Goal: Obtain resource: Download file/media

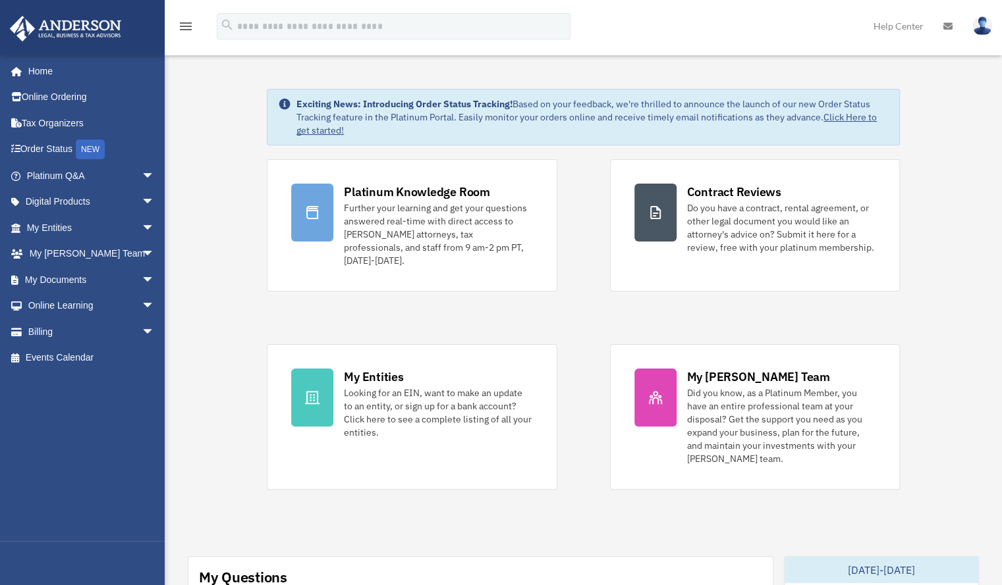
click at [588, 401] on div "Platinum Knowledge Room Further your learning and get your questions answered r…" at bounding box center [583, 324] width 633 height 331
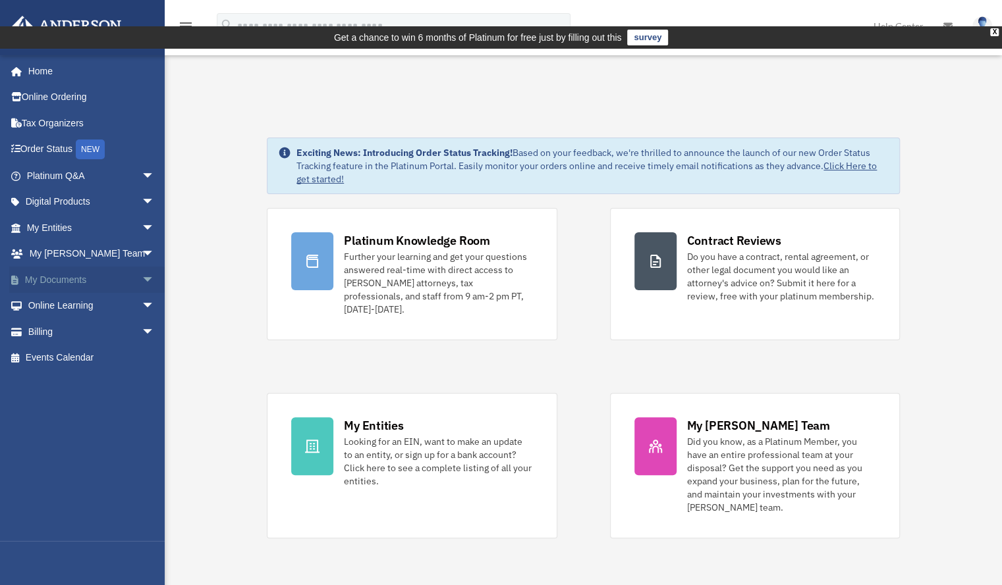
click at [86, 277] on link "My Documents arrow_drop_down" at bounding box center [91, 280] width 165 height 26
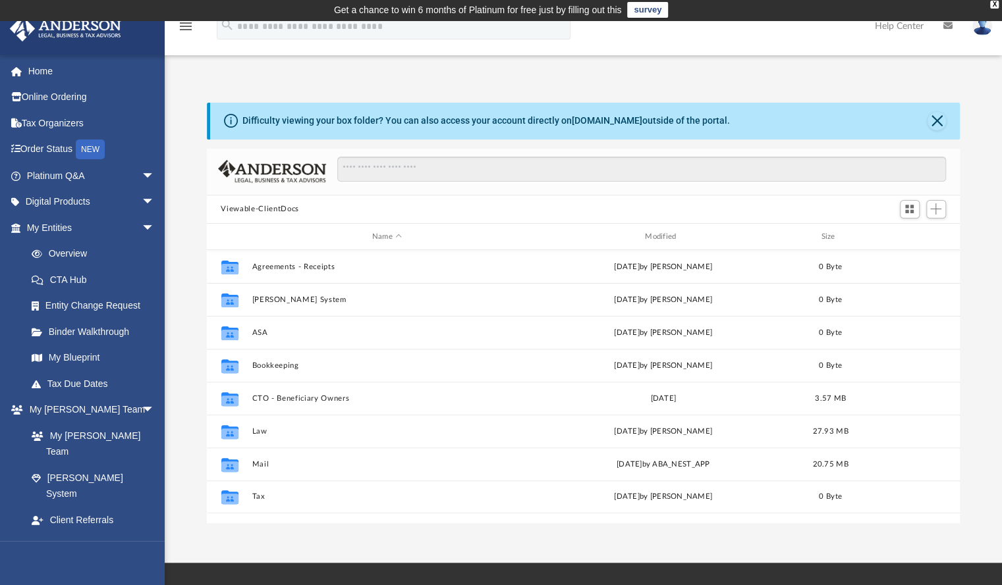
scroll to position [26, 0]
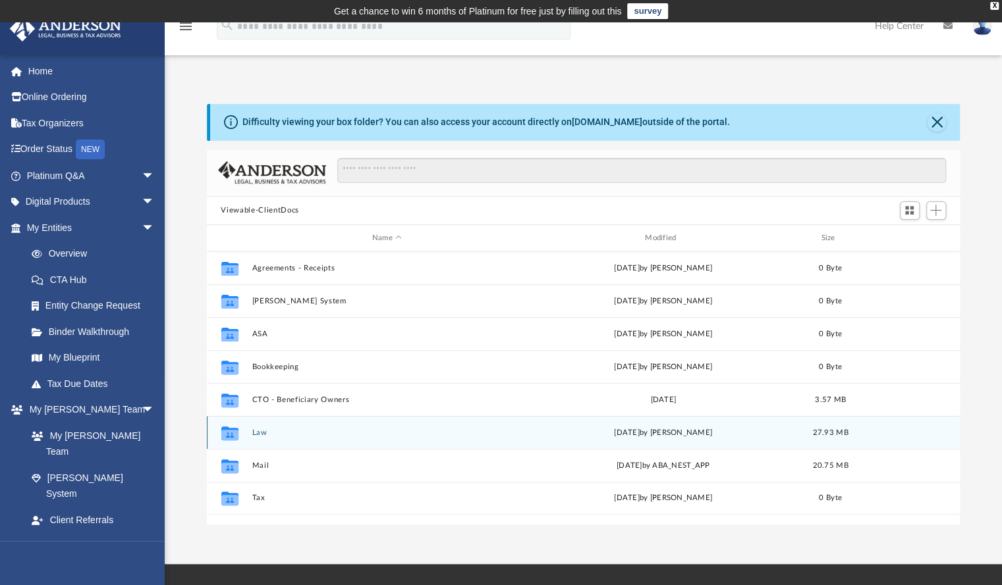
click at [260, 429] on button "Law" at bounding box center [387, 433] width 270 height 9
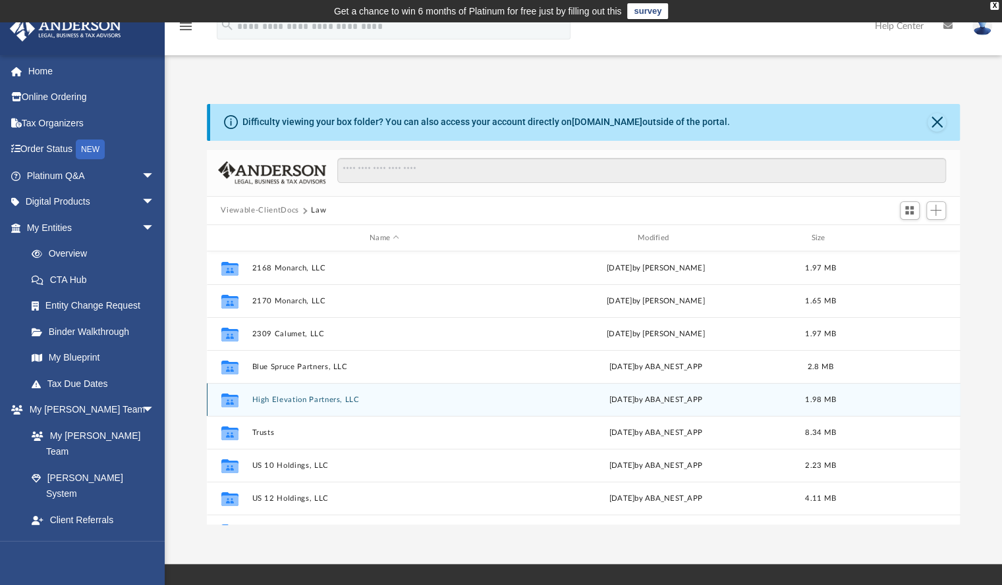
click at [282, 396] on button "High Elevation Partners, LLC" at bounding box center [384, 400] width 265 height 9
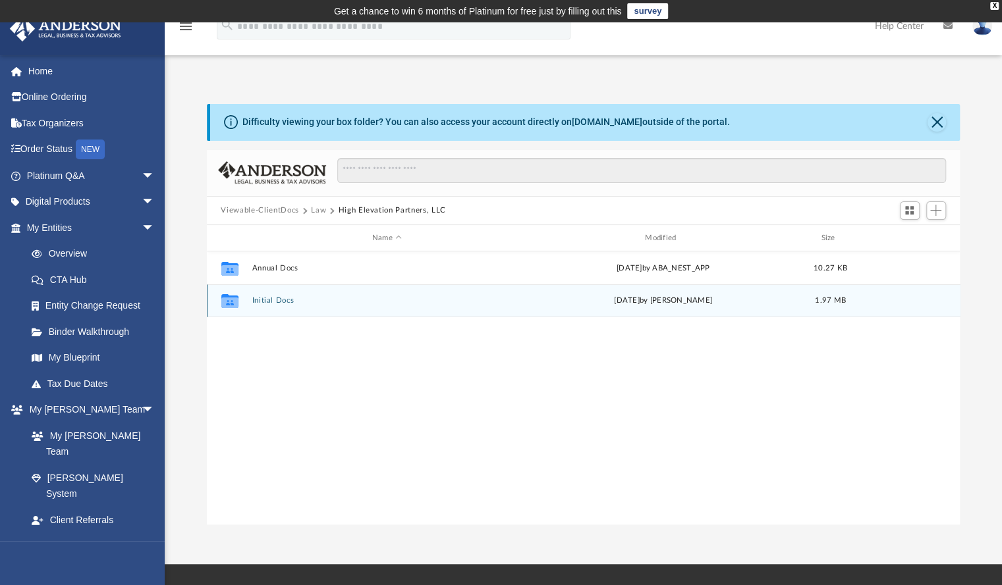
click at [274, 297] on button "Initial Docs" at bounding box center [387, 301] width 270 height 9
click at [314, 297] on button "High Elevation Partners, LLC - Filed Articles.pdf" at bounding box center [387, 301] width 270 height 9
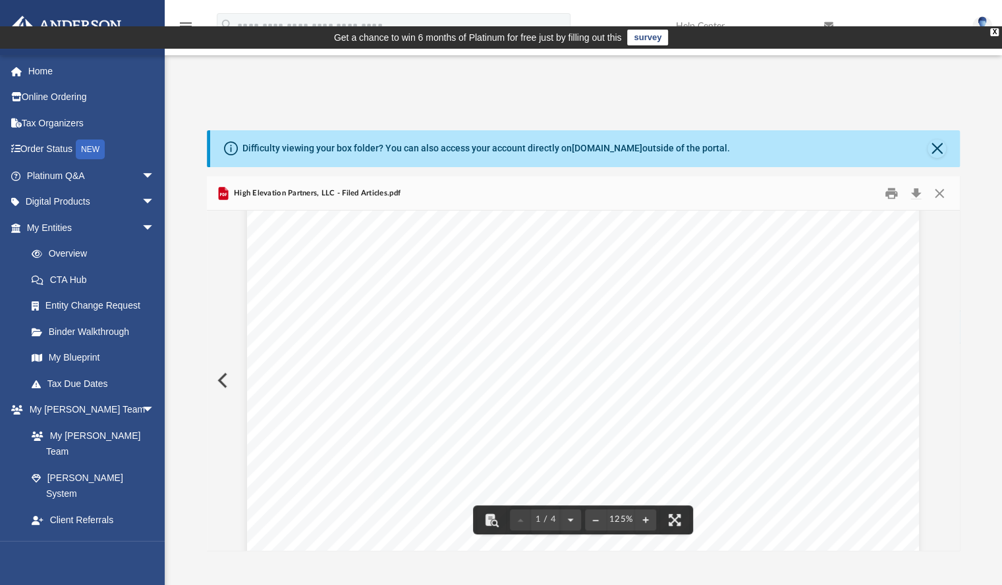
scroll to position [109, 0]
click at [939, 183] on button "Close" at bounding box center [939, 193] width 24 height 20
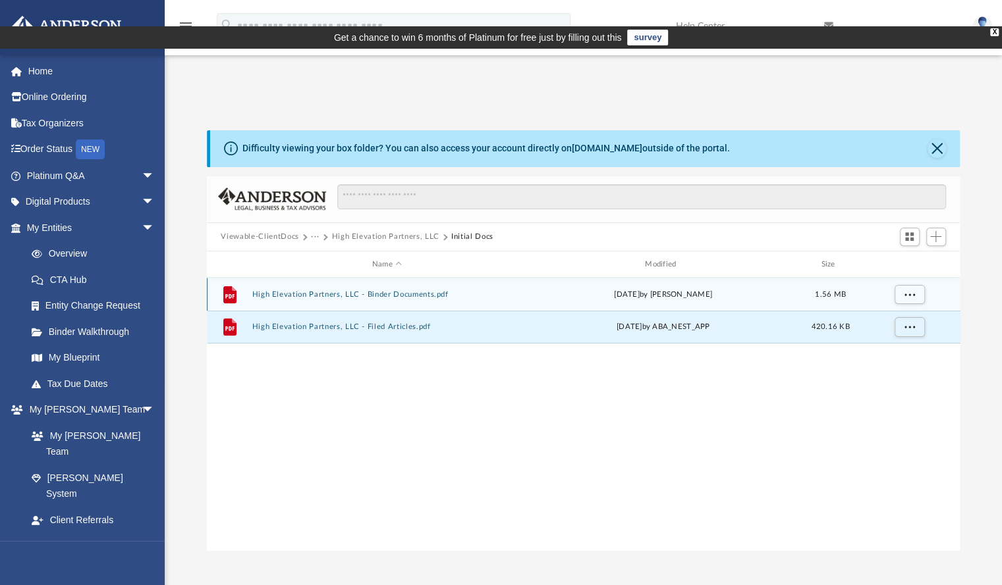
click at [329, 290] on button "High Elevation Partners, LLC - Binder Documents.pdf" at bounding box center [387, 294] width 270 height 9
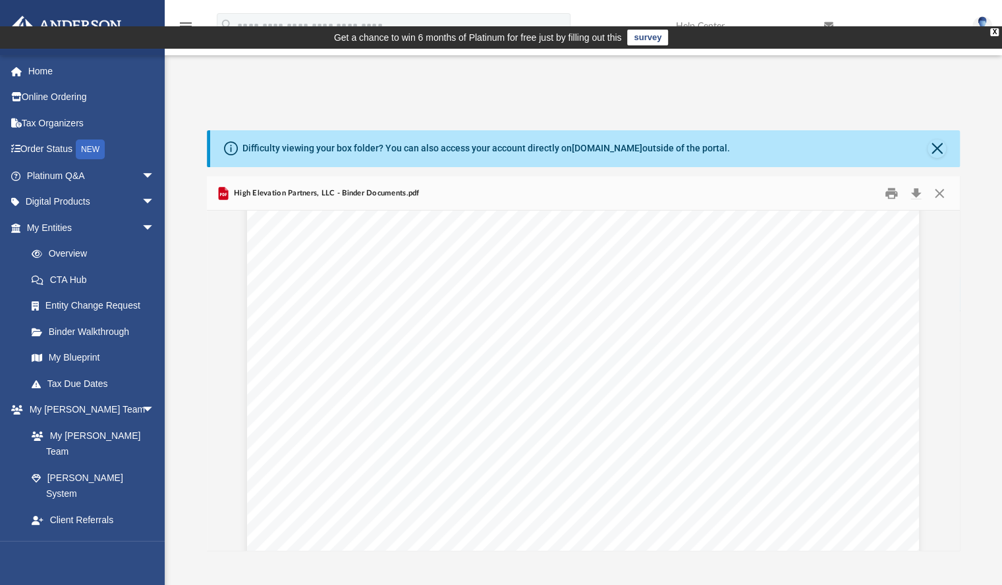
scroll to position [11044, 0]
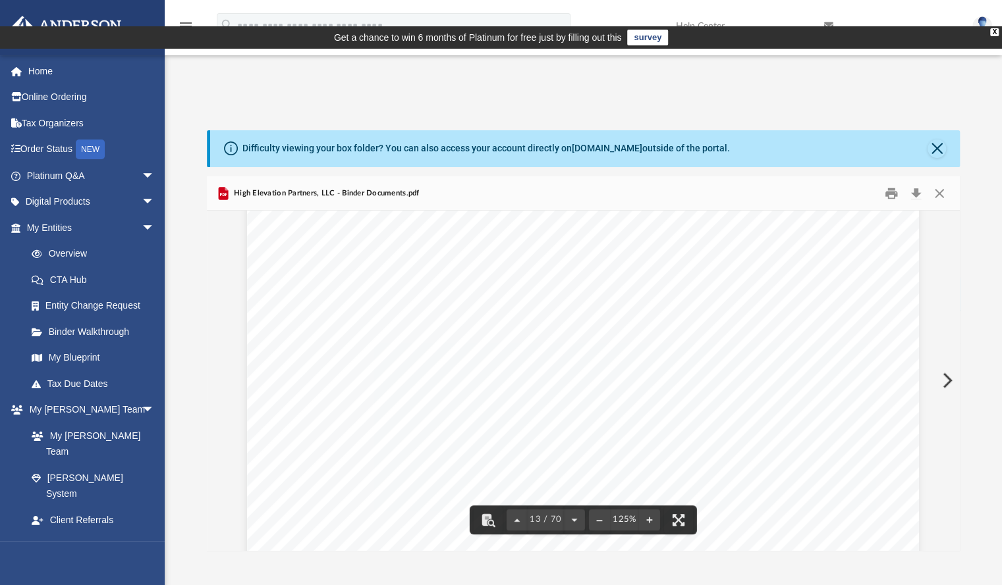
click at [954, 508] on div "Scroll to top vertical_align_top" at bounding box center [965, 516] width 28 height 28
click at [956, 507] on div "Scroll to top vertical_align_top" at bounding box center [965, 516] width 28 height 28
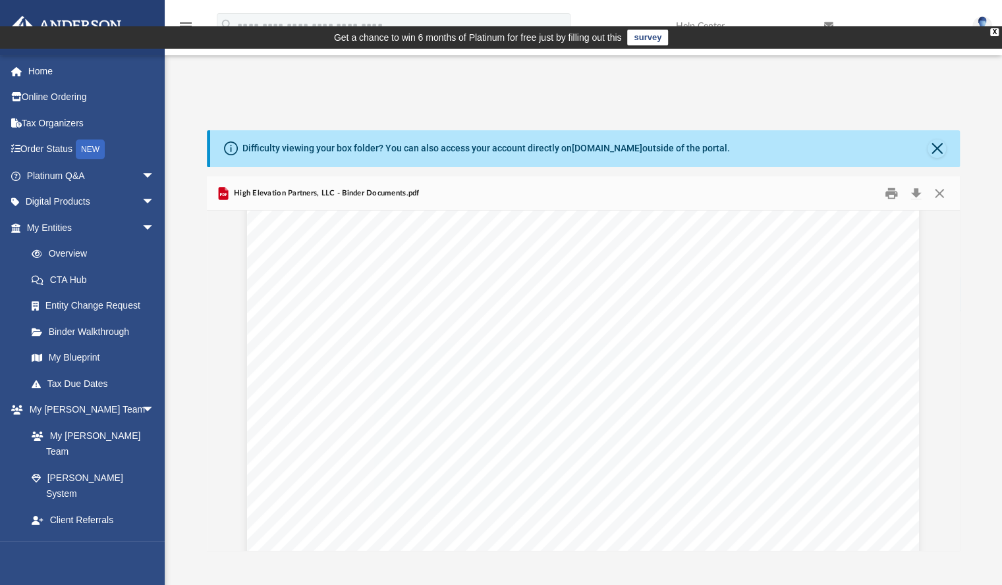
click at [954, 509] on div "Scroll to top vertical_align_top" at bounding box center [965, 516] width 28 height 28
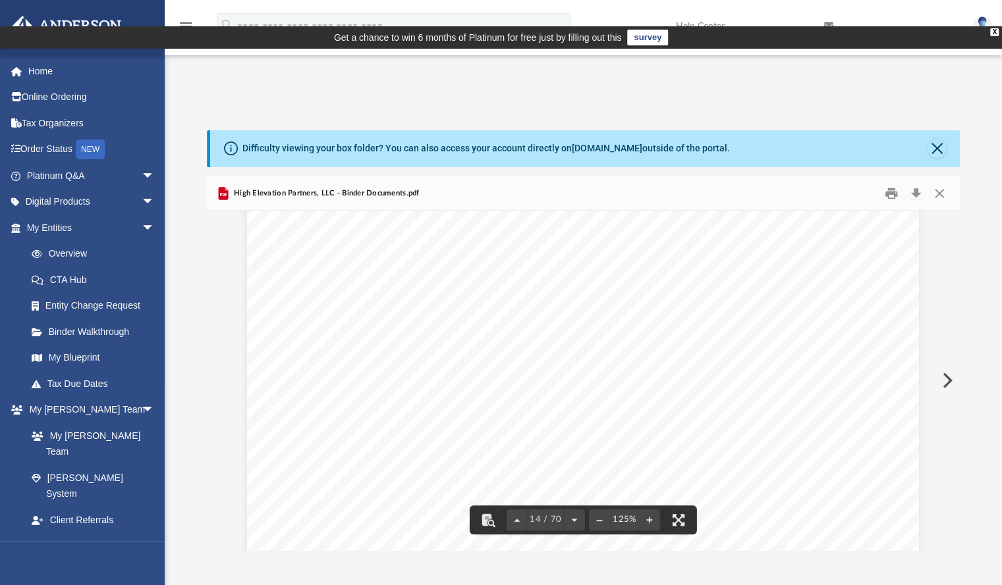
click at [953, 509] on div "Scroll to top vertical_align_top" at bounding box center [965, 516] width 28 height 28
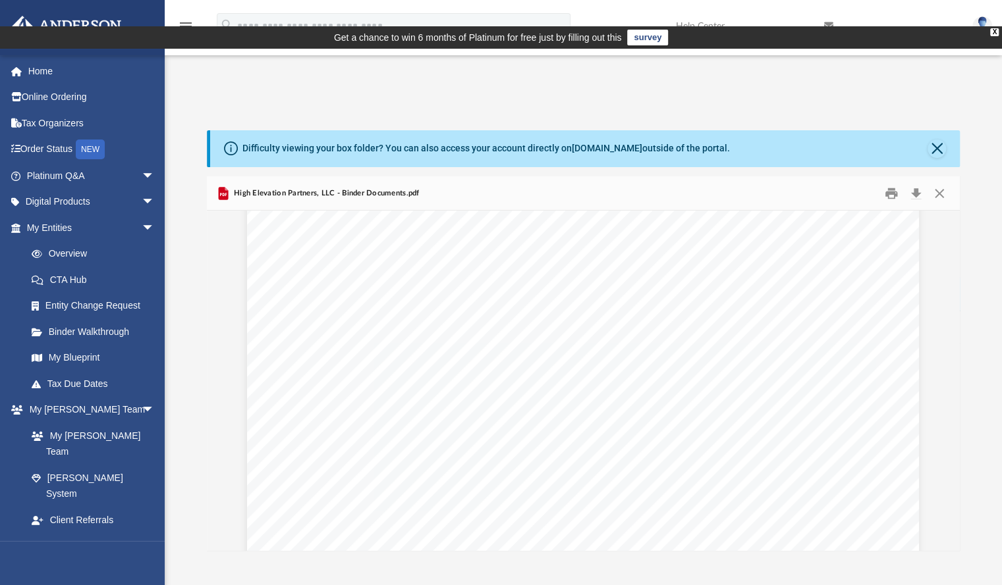
click at [953, 509] on div "Scroll to top vertical_align_top" at bounding box center [965, 516] width 28 height 28
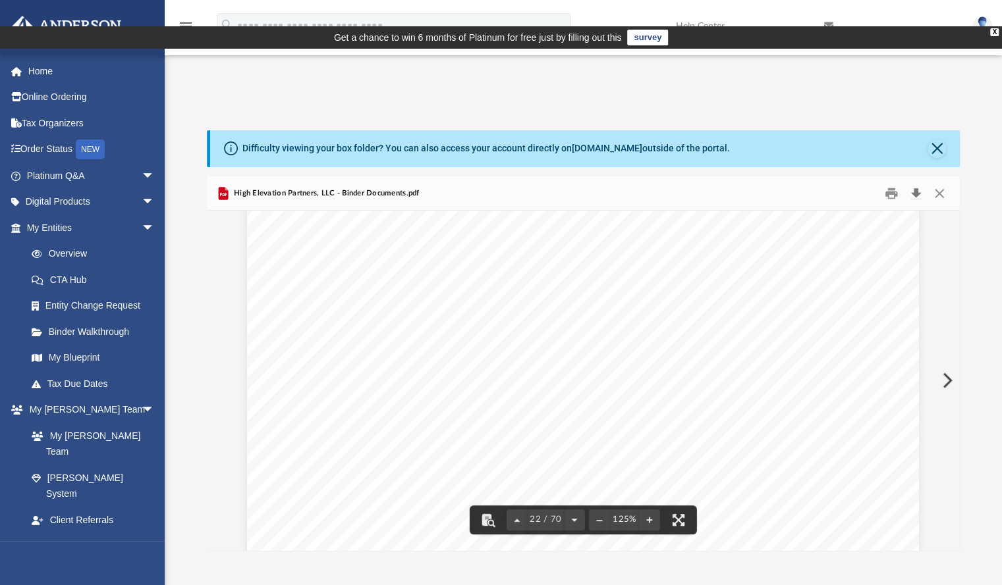
click at [914, 183] on button "Download" at bounding box center [916, 193] width 24 height 20
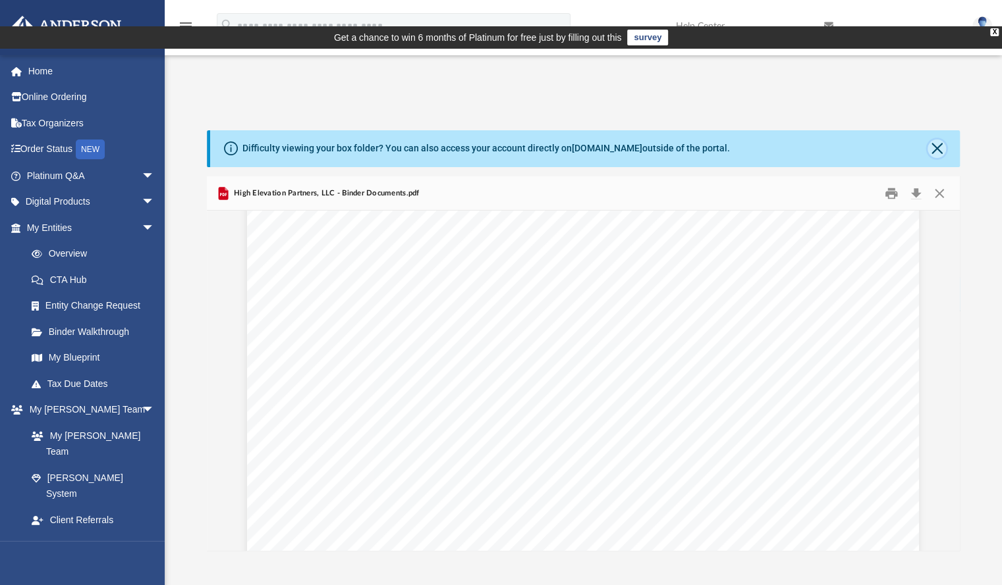
click at [934, 140] on button "Close" at bounding box center [936, 149] width 18 height 18
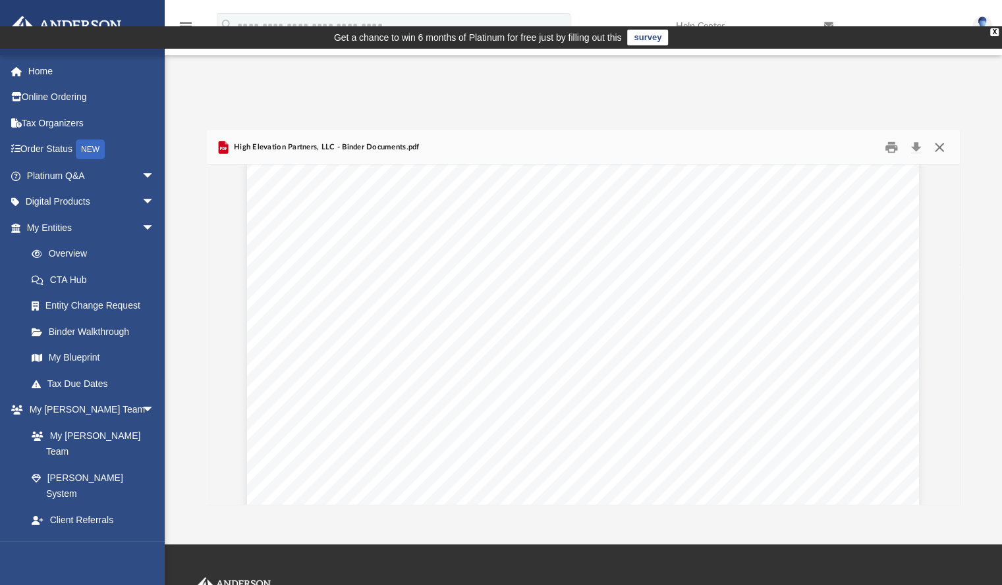
click at [938, 137] on button "Close" at bounding box center [939, 147] width 24 height 20
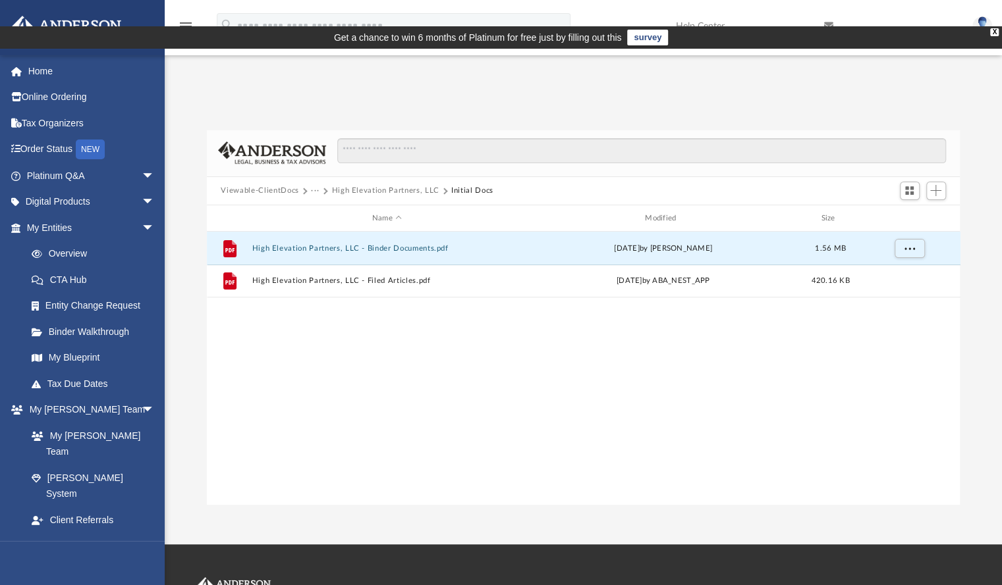
click at [270, 185] on button "Viewable-ClientDocs" at bounding box center [260, 191] width 78 height 12
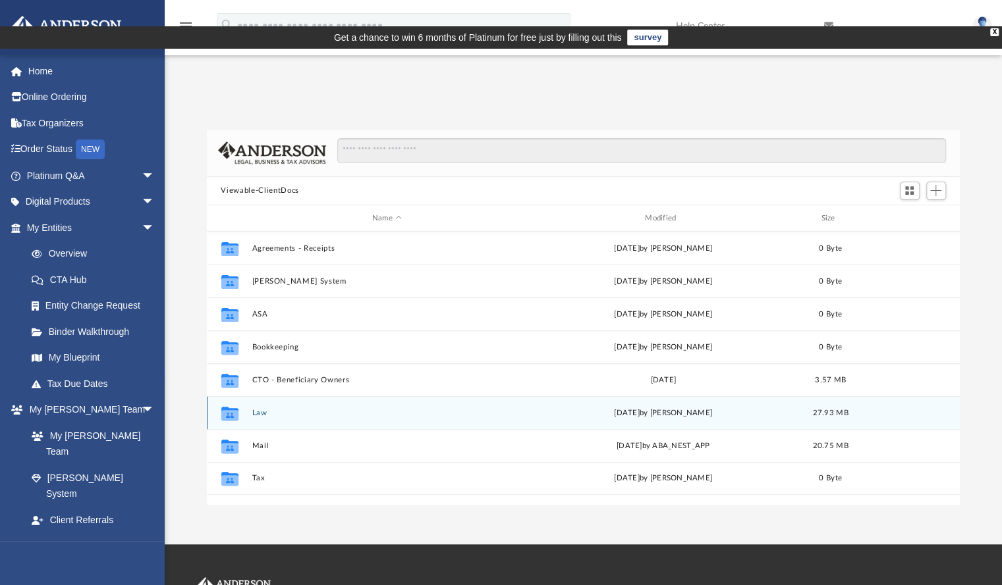
click at [258, 396] on div "Collaborated Folder Law [DATE] by [PERSON_NAME] 27.93 MB" at bounding box center [583, 412] width 753 height 33
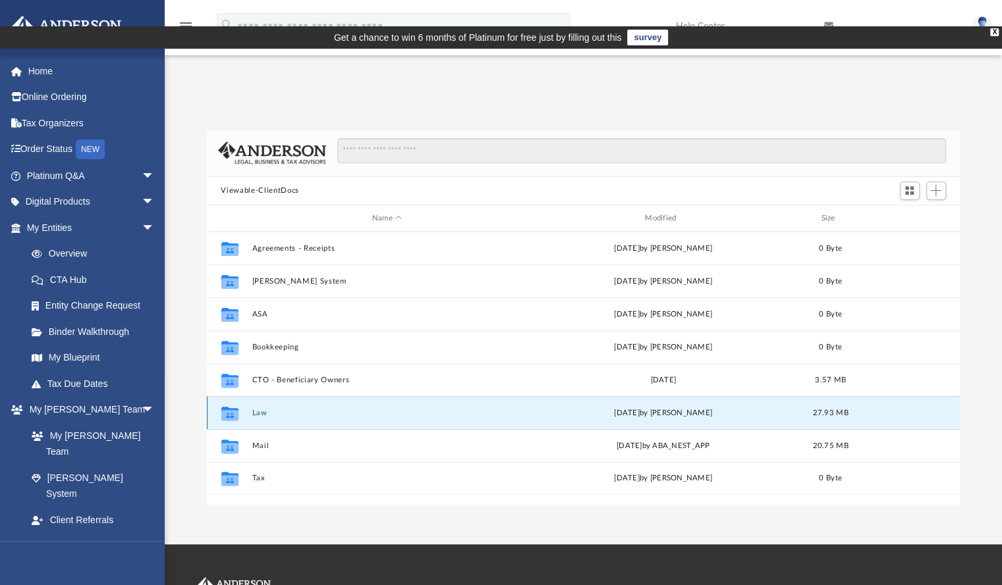
click at [256, 409] on button "Law" at bounding box center [387, 413] width 270 height 9
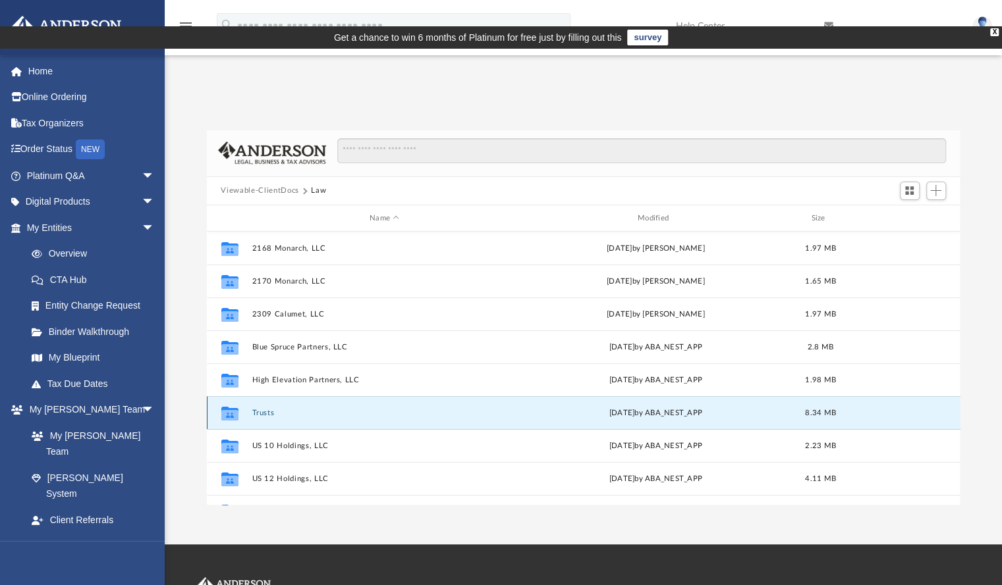
click at [256, 409] on button "Trusts" at bounding box center [384, 413] width 265 height 9
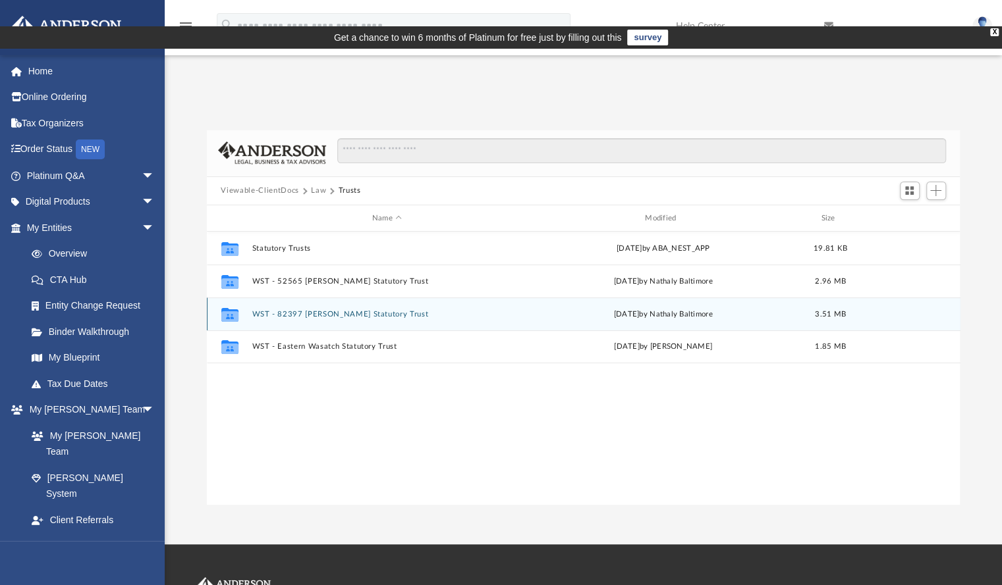
click at [326, 310] on button "WST - 82397 [PERSON_NAME] Statutory Trust" at bounding box center [387, 314] width 270 height 9
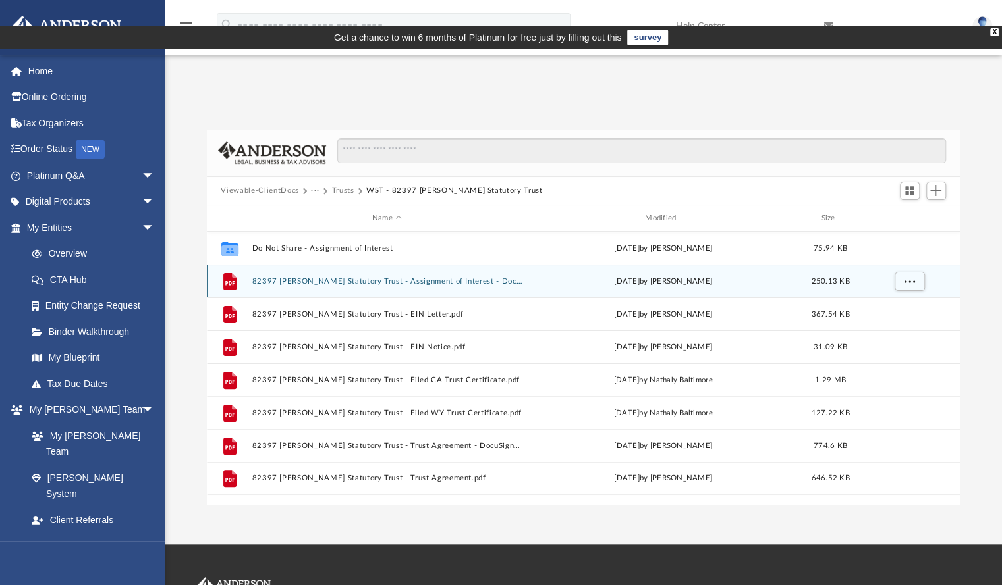
click at [331, 277] on button "82397 [PERSON_NAME] Statutory Trust - Assignment of Interest - DocuSigned.pdf" at bounding box center [387, 281] width 270 height 9
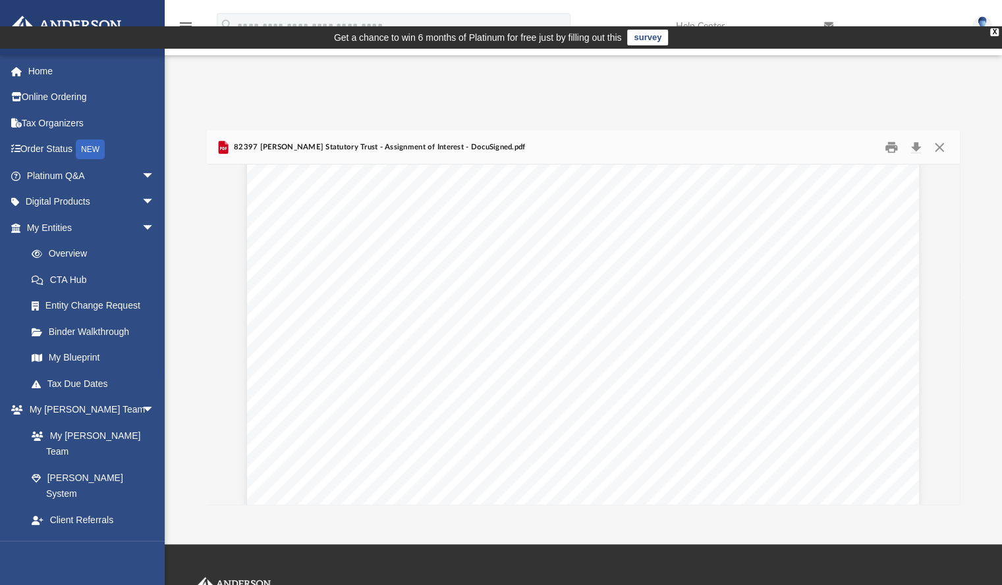
scroll to position [1069, 0]
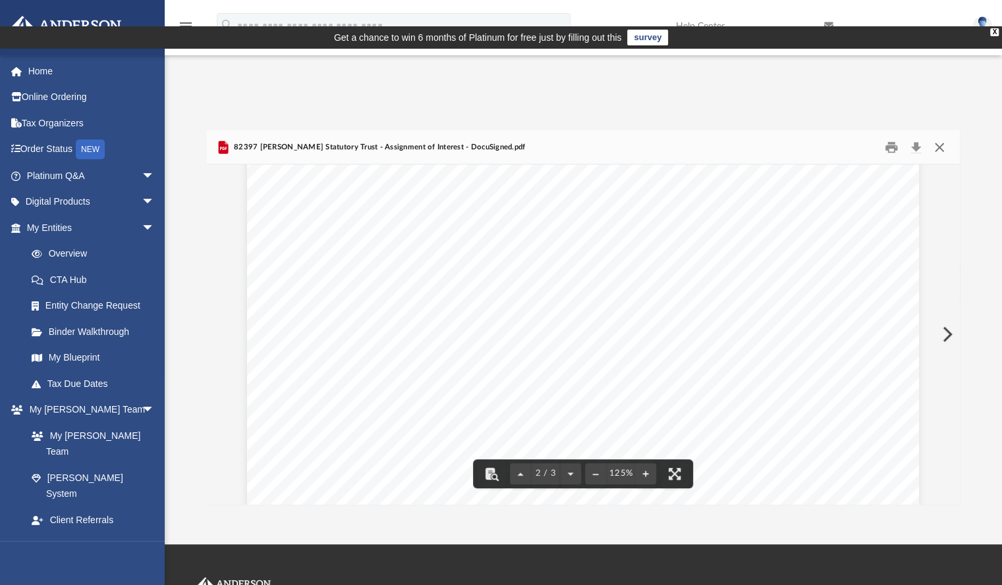
click at [940, 137] on button "Close" at bounding box center [939, 147] width 24 height 20
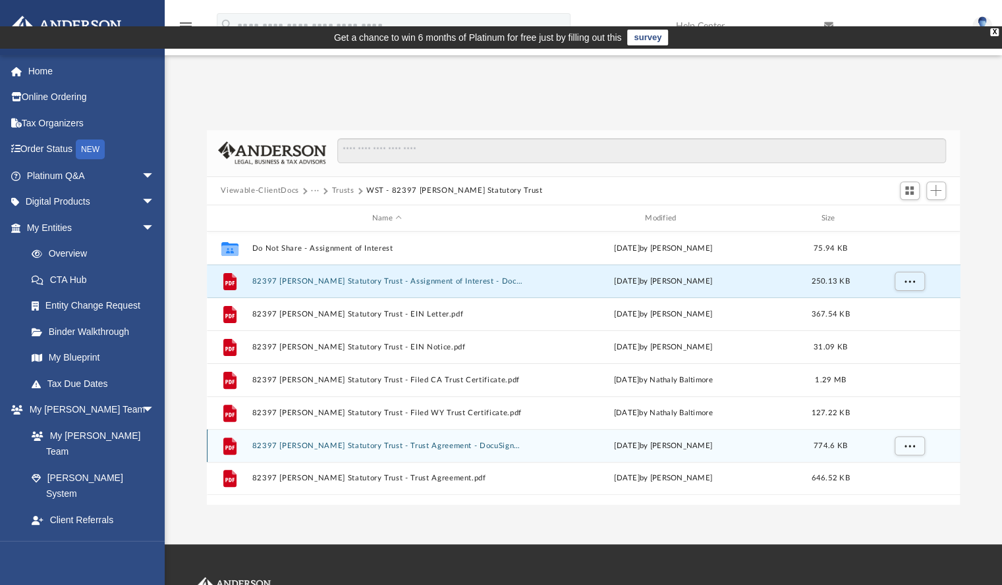
click at [323, 442] on button "82397 [PERSON_NAME] Statutory Trust - Trust Agreement - DocuSigned.pdf" at bounding box center [387, 446] width 270 height 9
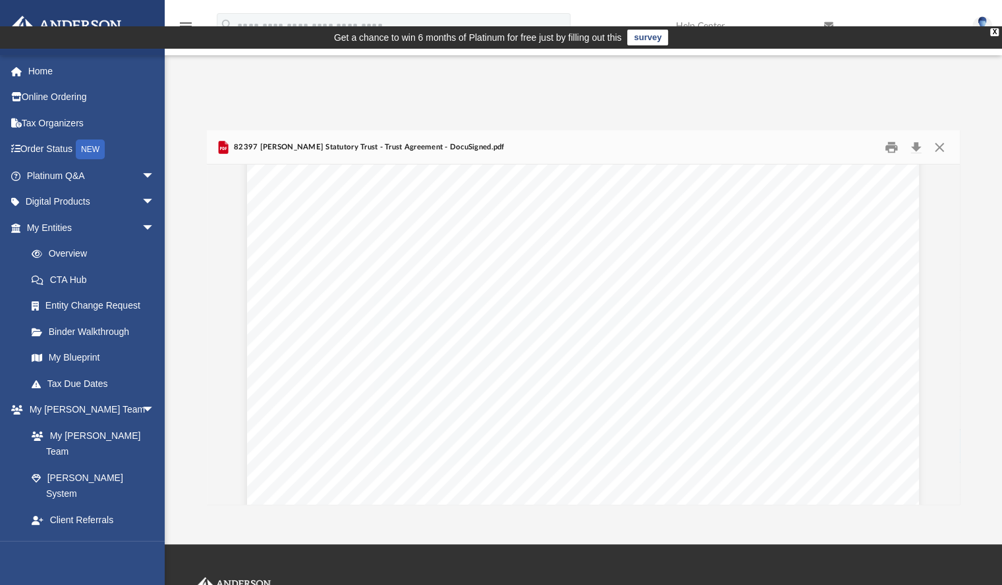
scroll to position [30017, 0]
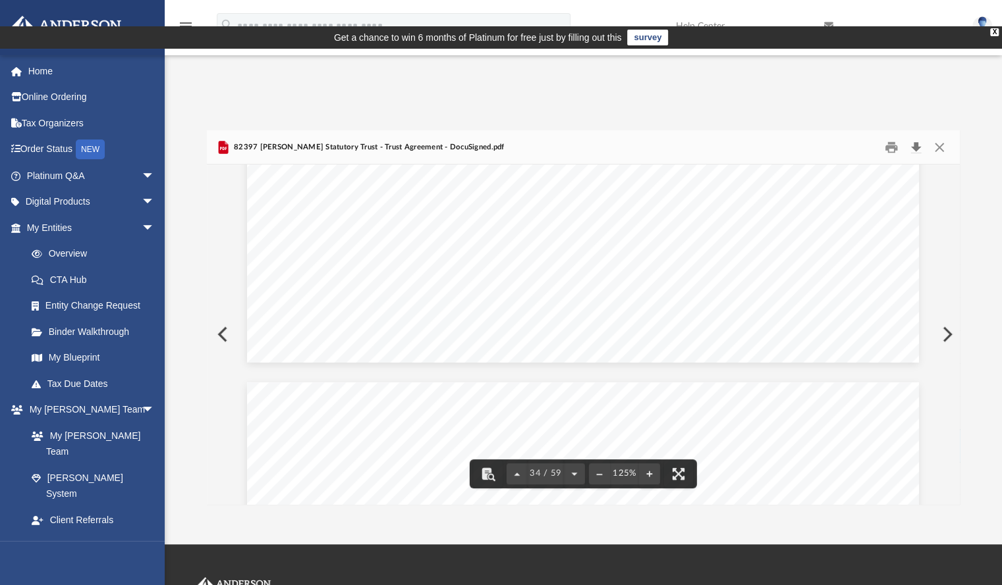
click at [913, 137] on button "Download" at bounding box center [916, 147] width 24 height 20
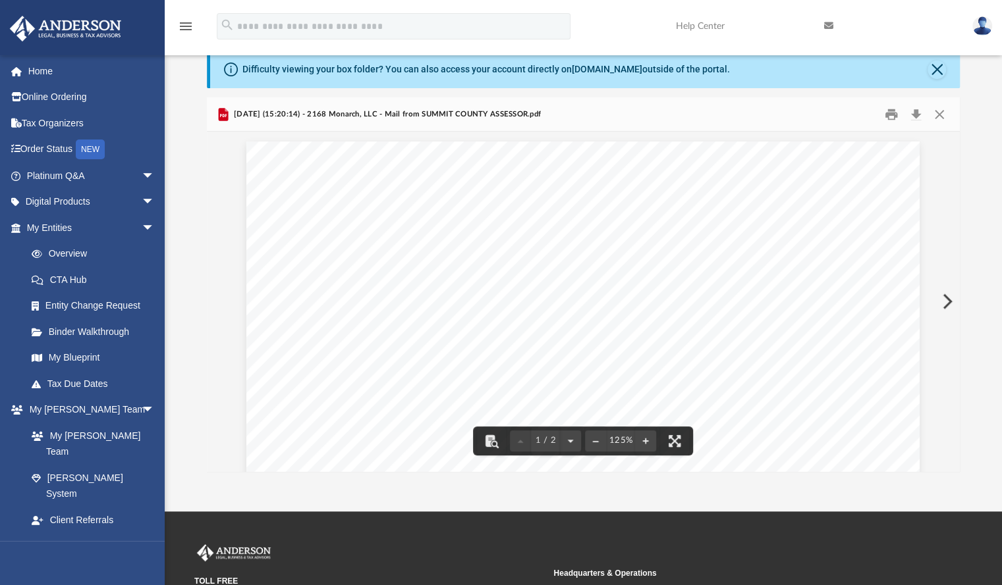
scroll to position [289, 743]
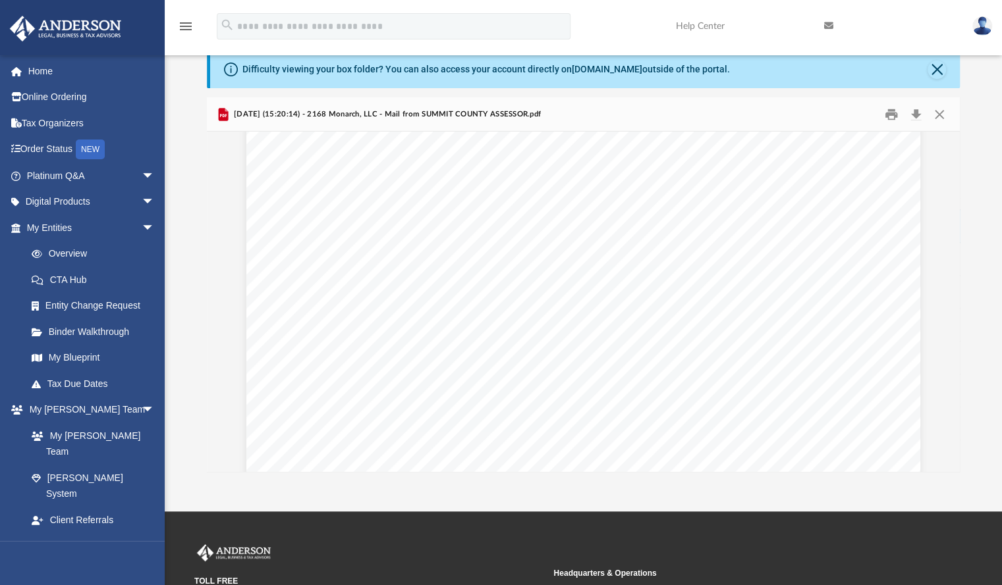
scroll to position [1123, 0]
